Goal: Find specific page/section: Find specific page/section

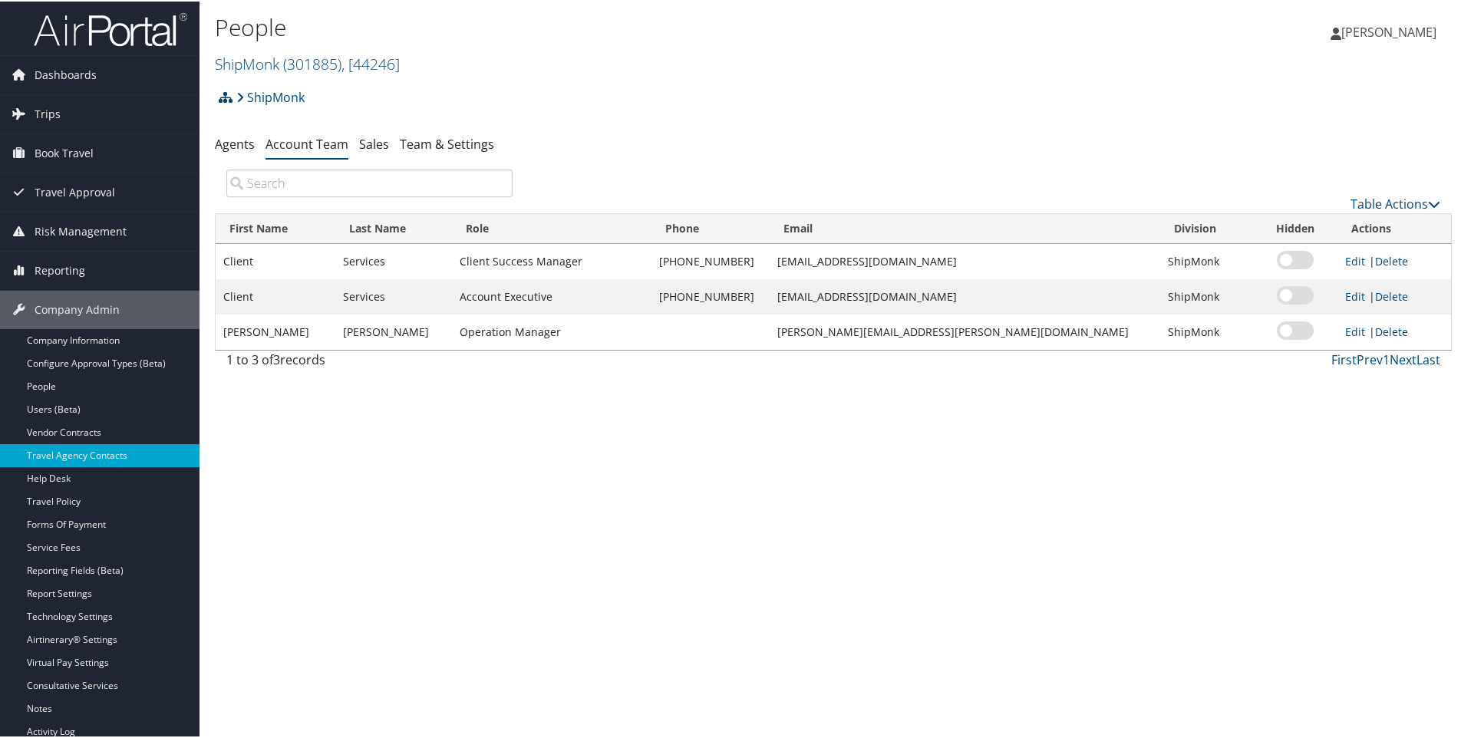
click at [410, 65] on h2 "ShipMonk ( 301885 ) , [ 44246 ]" at bounding box center [627, 61] width 825 height 26
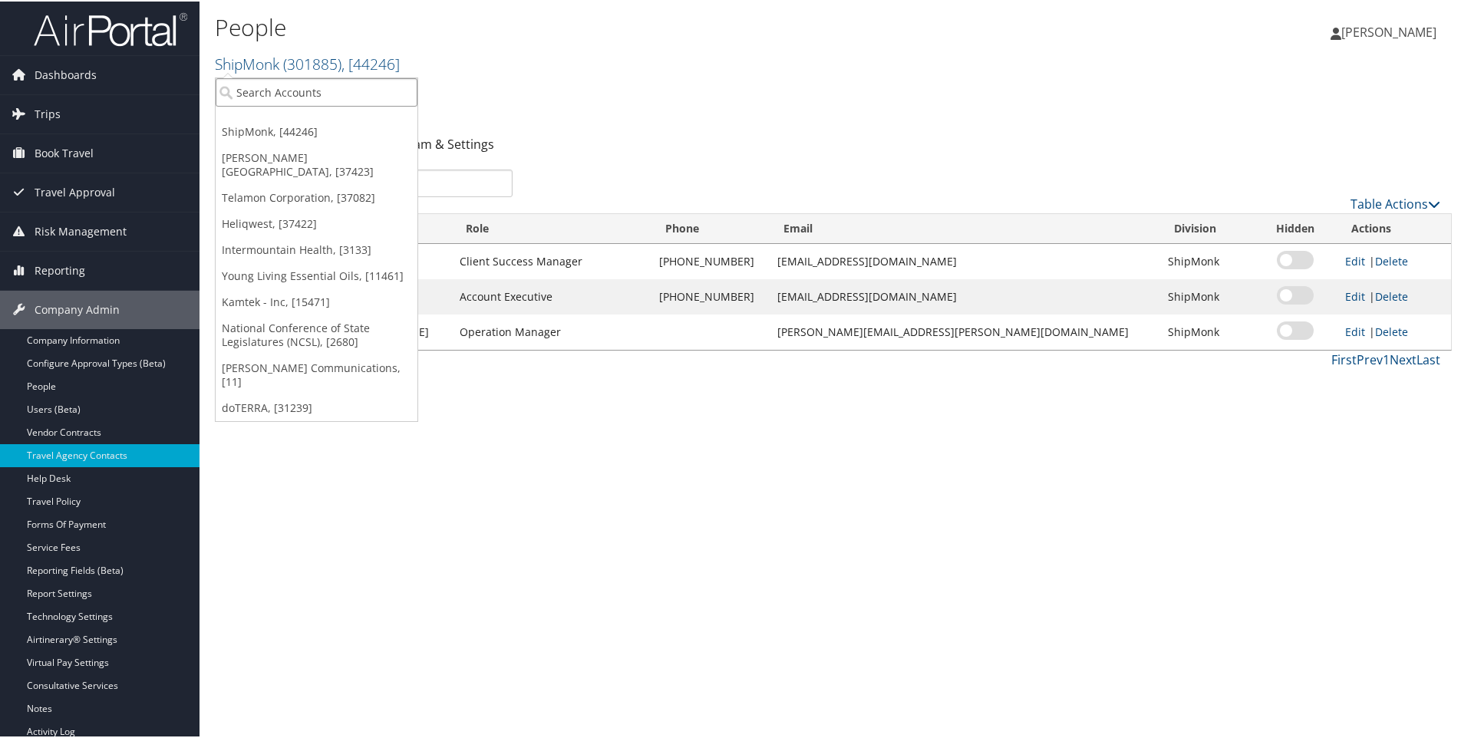
click at [329, 87] on input "search" at bounding box center [317, 91] width 202 height 28
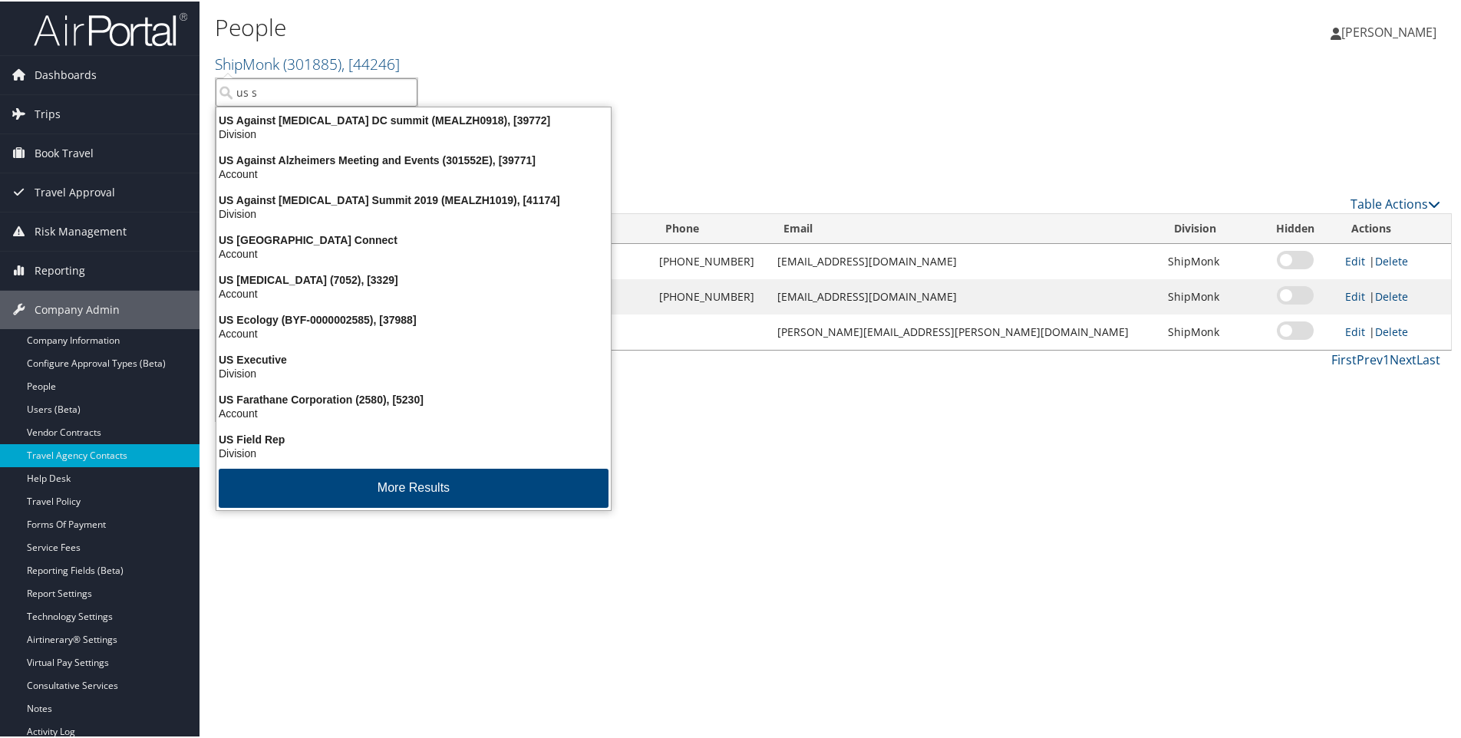
type input "us sk"
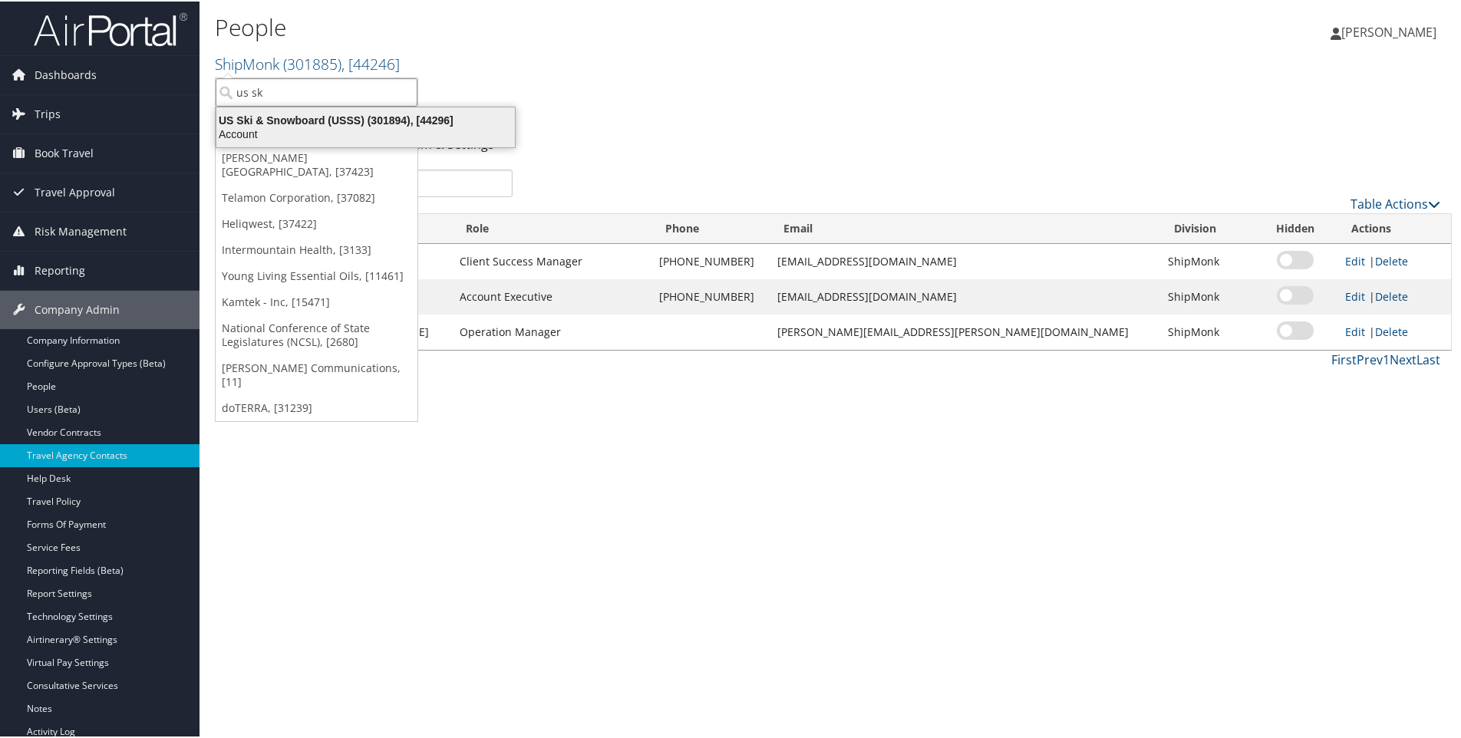
click at [305, 129] on div "Account" at bounding box center [365, 133] width 317 height 14
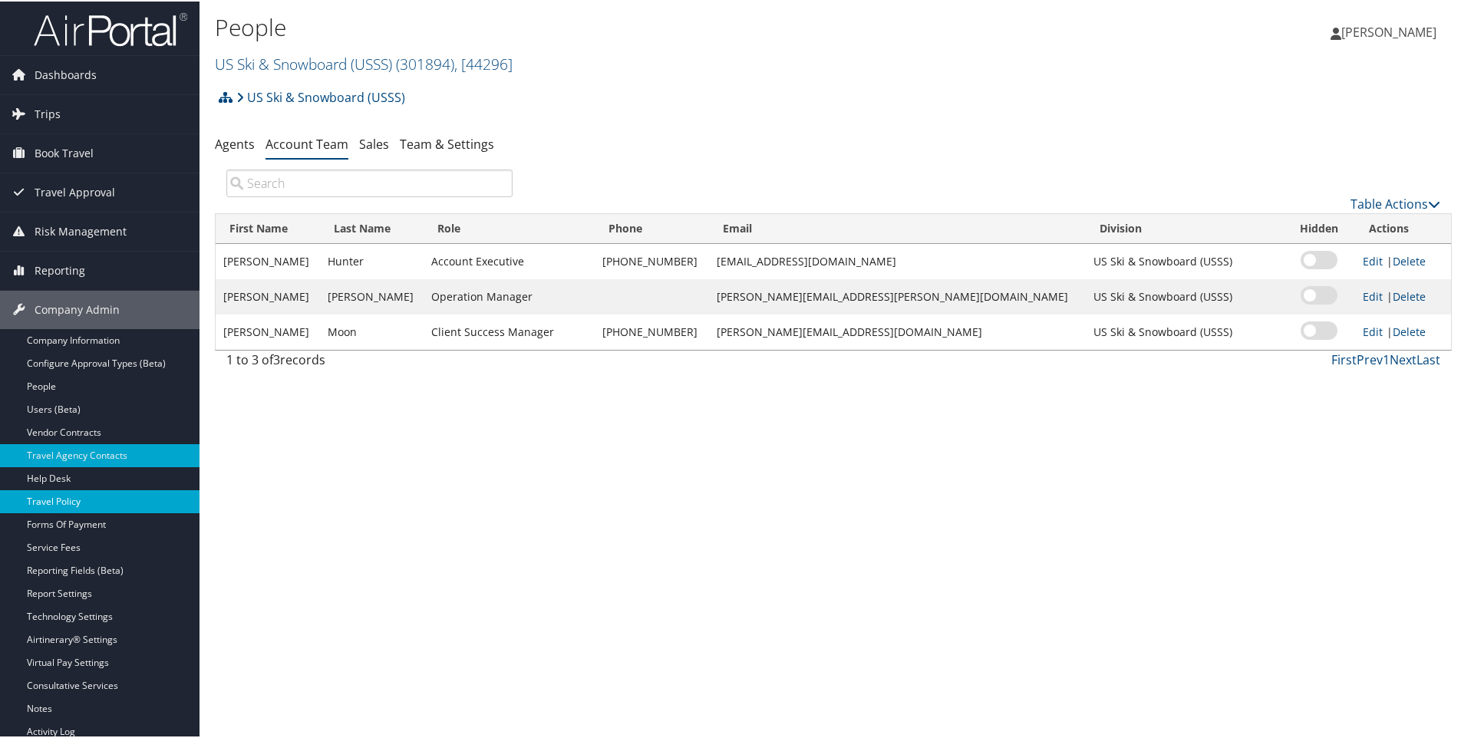
click at [60, 497] on link "Travel Policy" at bounding box center [99, 500] width 199 height 23
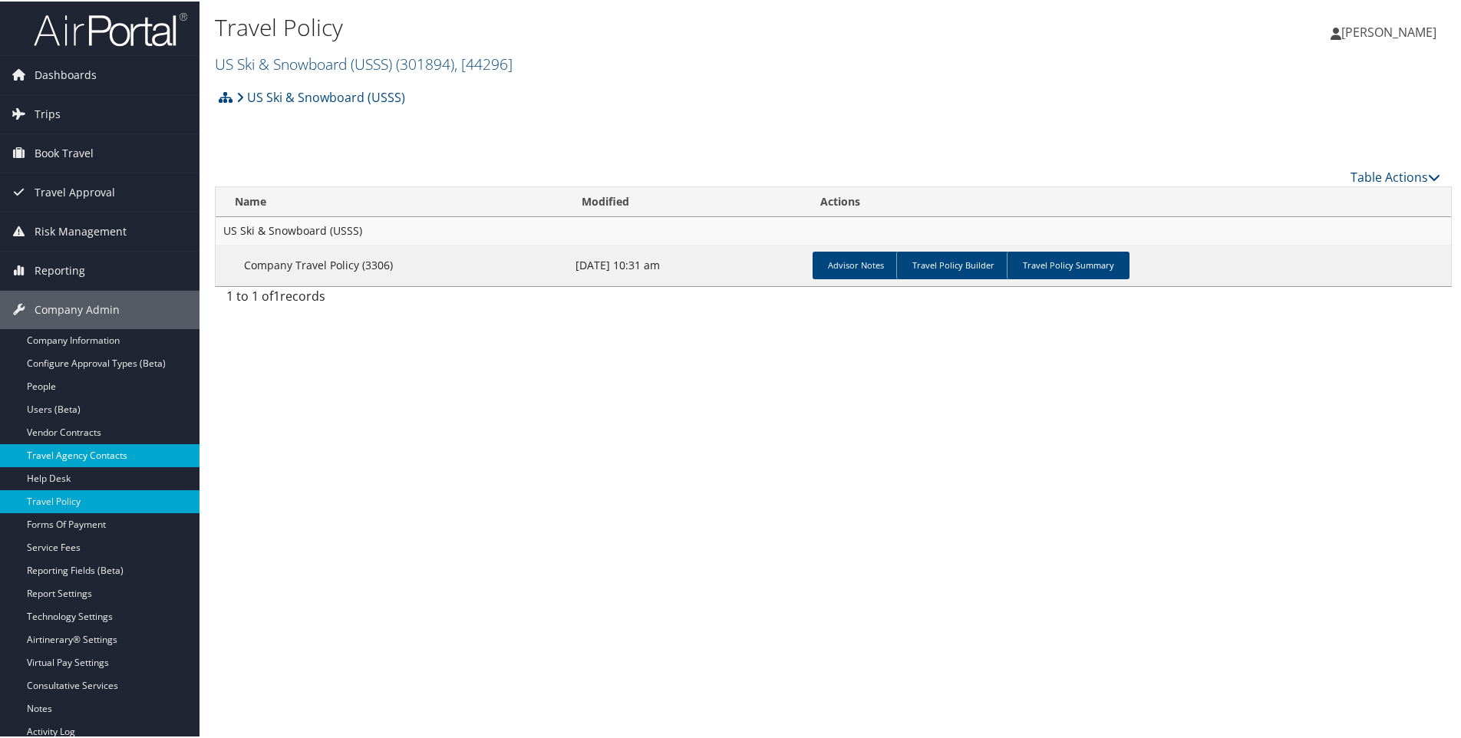
click at [66, 447] on link "Travel Agency Contacts" at bounding box center [99, 454] width 199 height 23
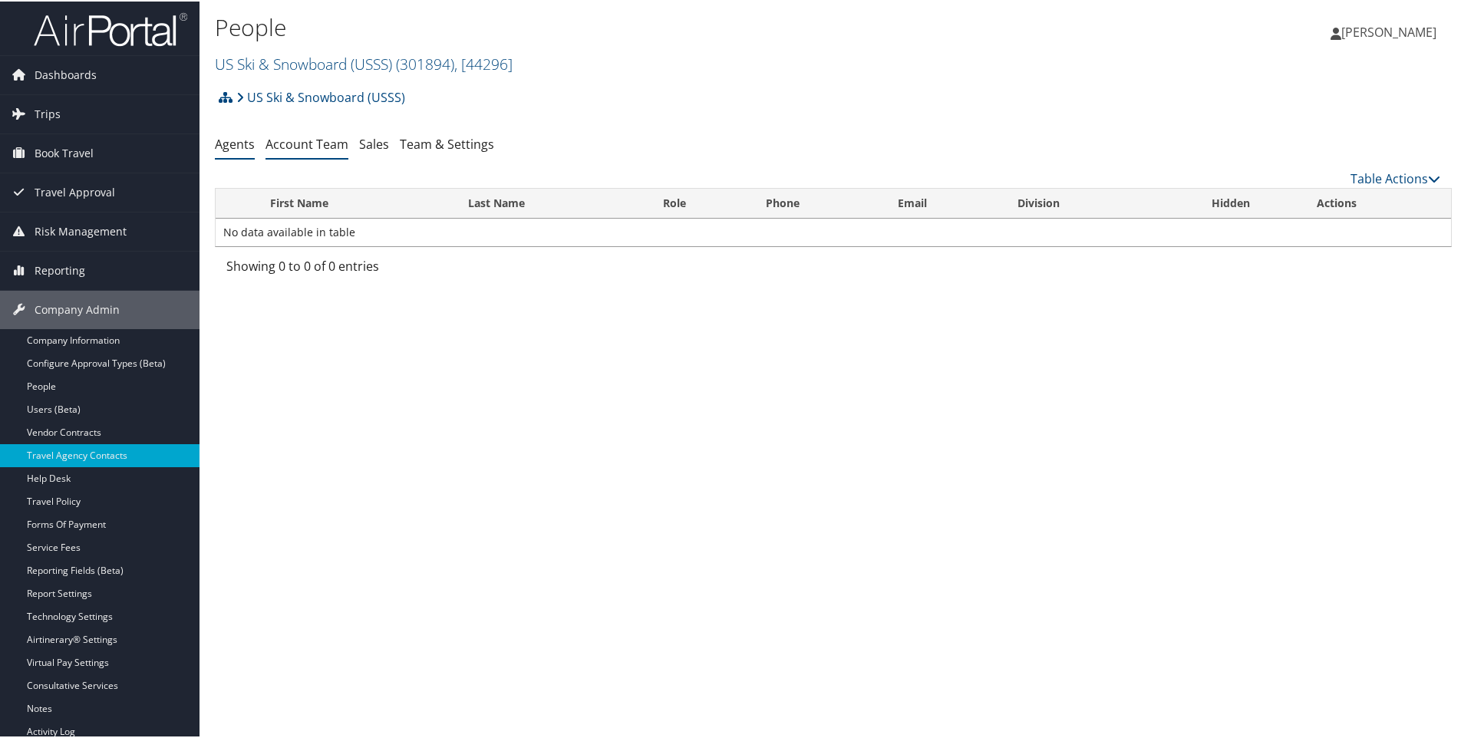
click at [305, 143] on link "Account Team" at bounding box center [306, 142] width 83 height 17
